Goal: Task Accomplishment & Management: Complete application form

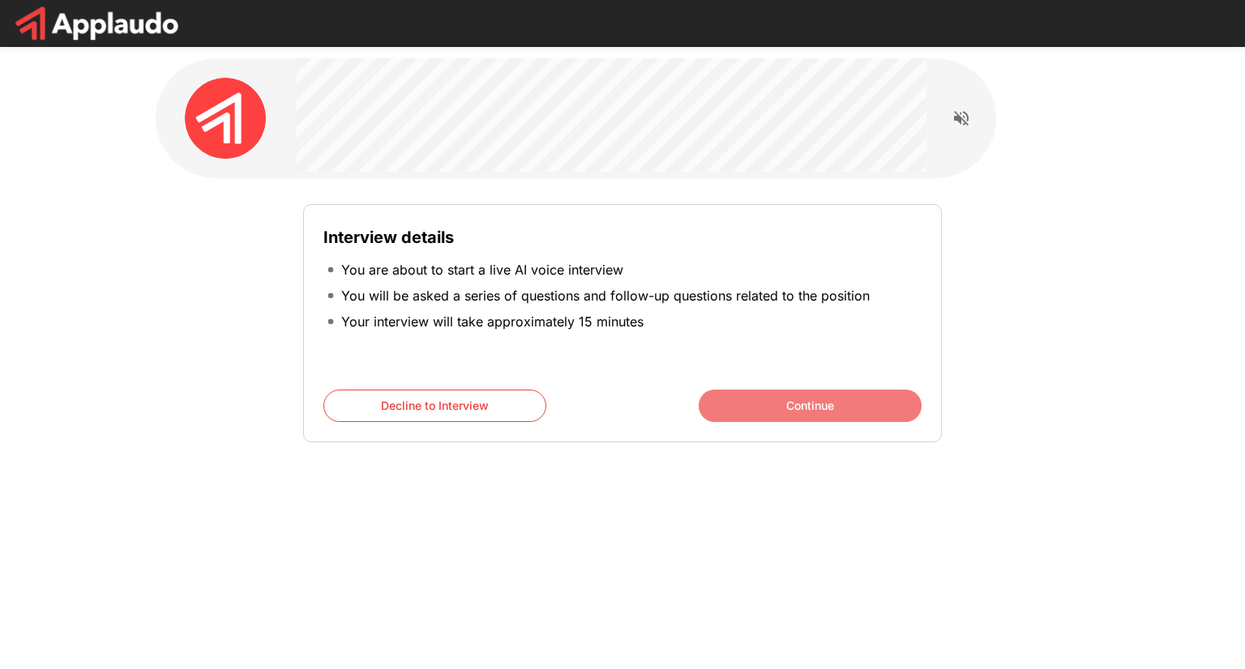
click at [820, 414] on button "Continue" at bounding box center [810, 406] width 223 height 32
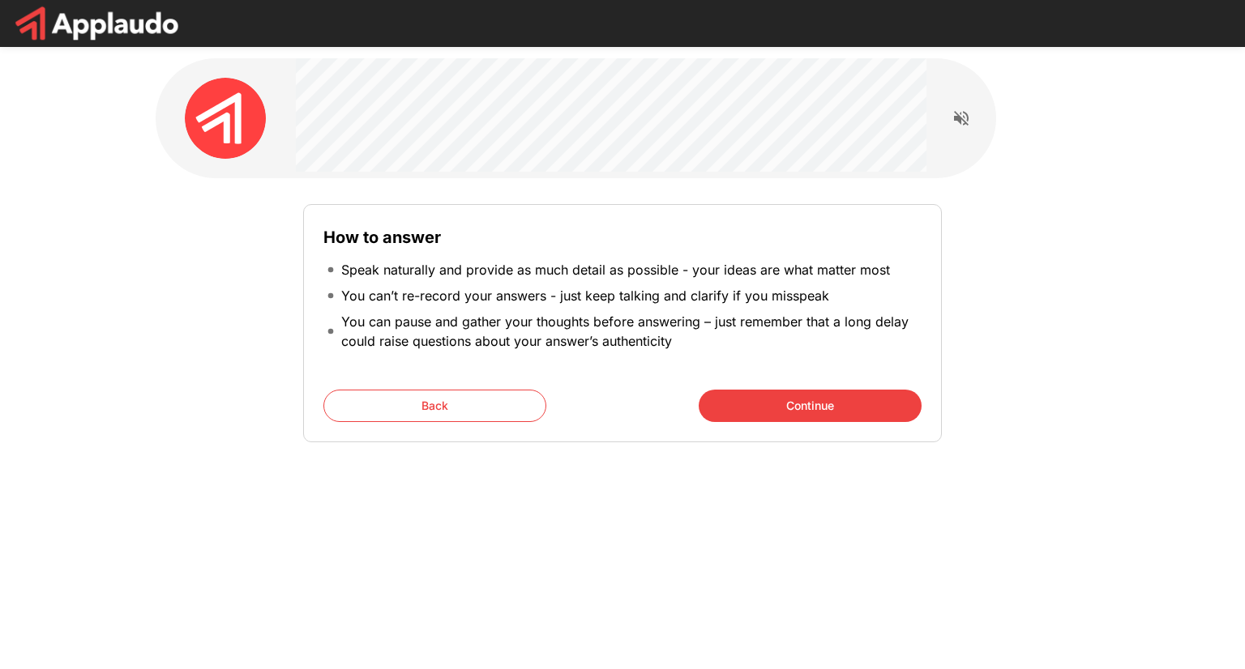
click at [820, 414] on button "Continue" at bounding box center [810, 406] width 223 height 32
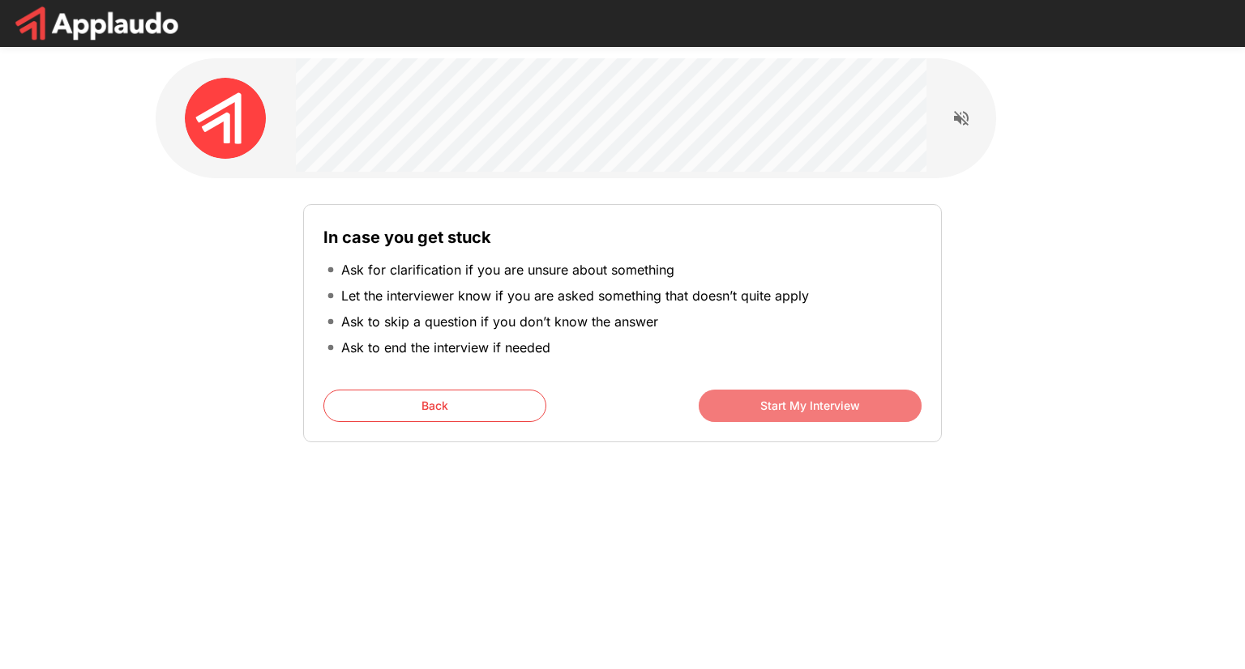
click at [820, 414] on button "Start My Interview" at bounding box center [810, 406] width 223 height 32
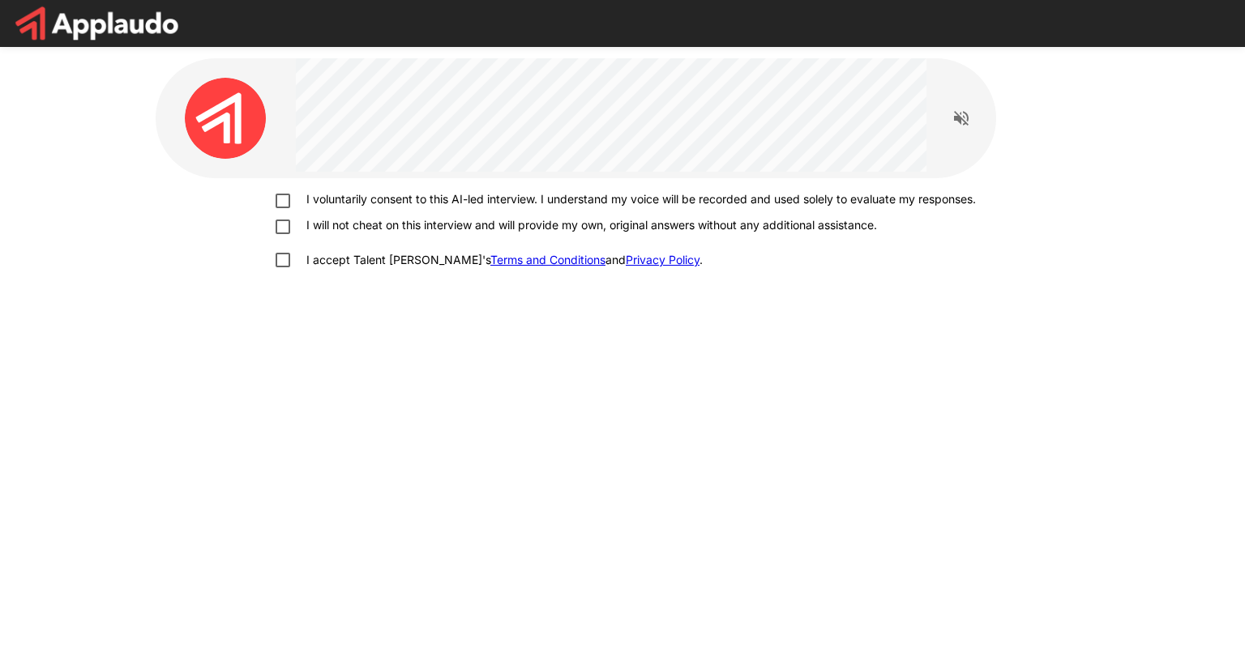
click at [324, 202] on p "I voluntarily consent to this AI-led interview. I understand my voice will be r…" at bounding box center [638, 199] width 676 height 16
click at [314, 250] on div "I voluntarily consent to this AI-led interview. I understand my voice will be r…" at bounding box center [622, 234] width 921 height 86
click at [307, 232] on p "I will not cheat on this interview and will provide my own, original answers wi…" at bounding box center [588, 225] width 577 height 16
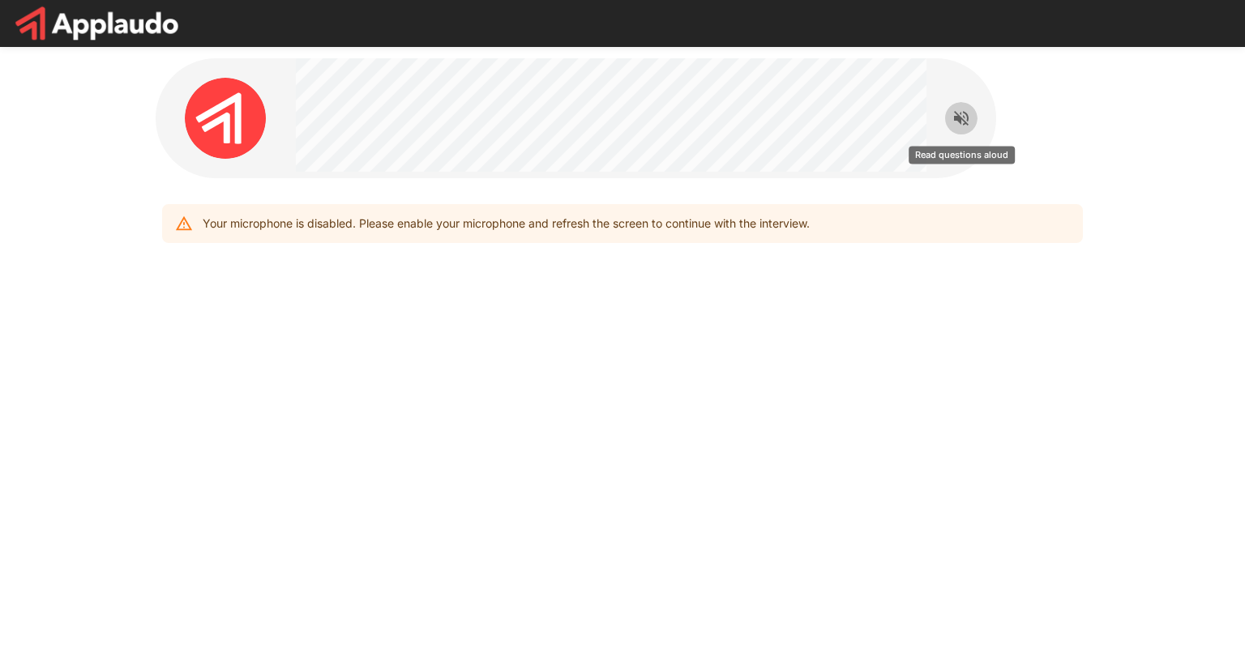
click at [962, 114] on icon "Read questions aloud" at bounding box center [960, 118] width 19 height 19
click at [692, 224] on div "Your microphone is disabled. Please enable your microphone and refresh the scre…" at bounding box center [506, 223] width 607 height 29
click at [613, 297] on div "Your microphone is disabled. Please enable your microphone and refresh the scre…" at bounding box center [622, 189] width 973 height 379
click at [959, 116] on icon "Stop reading questions aloud" at bounding box center [961, 118] width 15 height 15
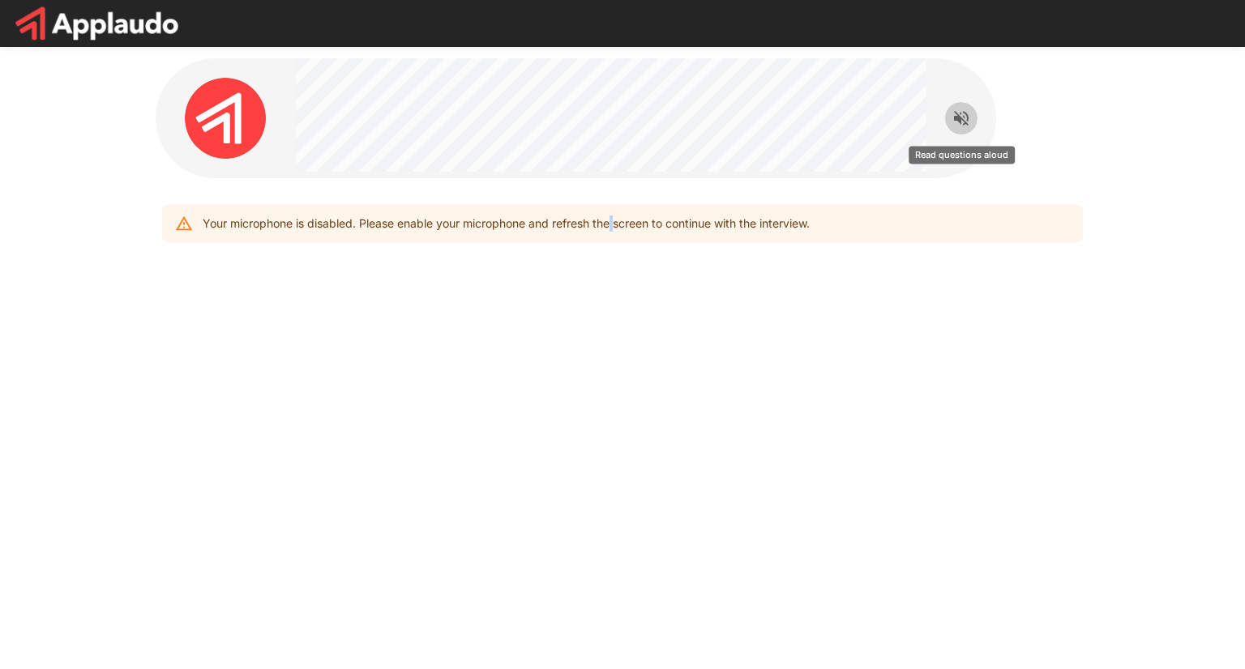
click at [959, 116] on icon "Read questions aloud" at bounding box center [961, 118] width 15 height 15
